Goal: Task Accomplishment & Management: Use online tool/utility

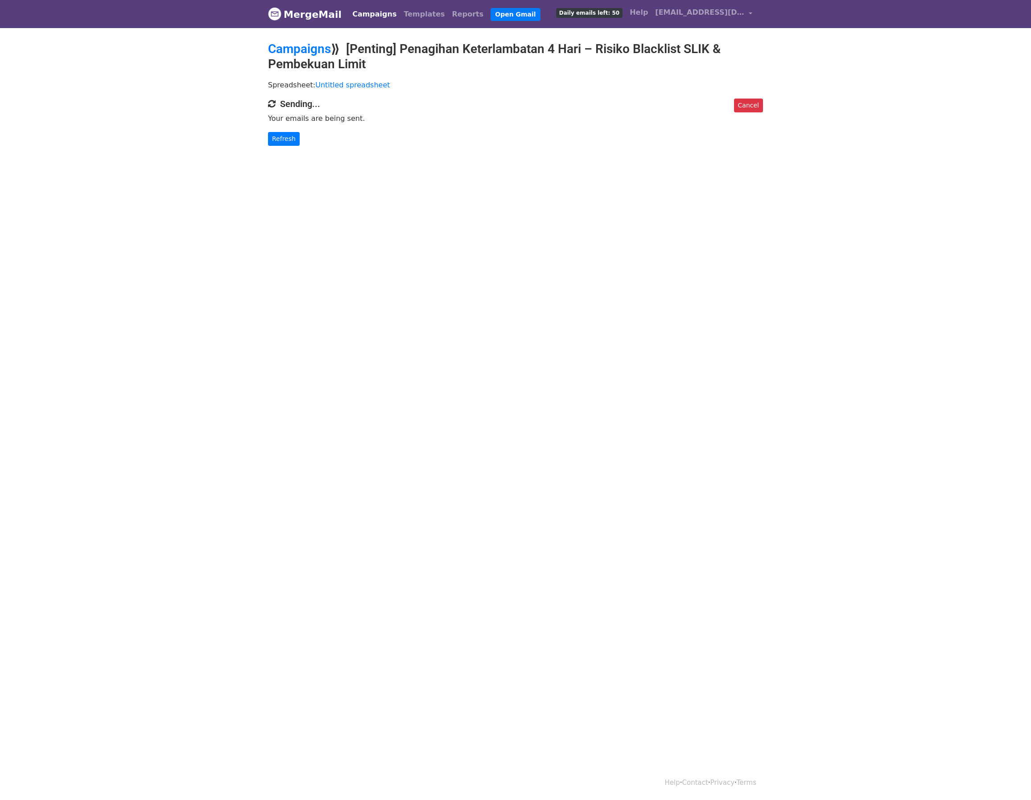
click at [188, 362] on html "MergeMail Campaigns Templates Reports Open Gmail Daily emails left: 50 Help [EM…" at bounding box center [515, 400] width 1031 height 800
click at [284, 136] on link "Refresh" at bounding box center [284, 139] width 32 height 14
